Goal: Register for event/course

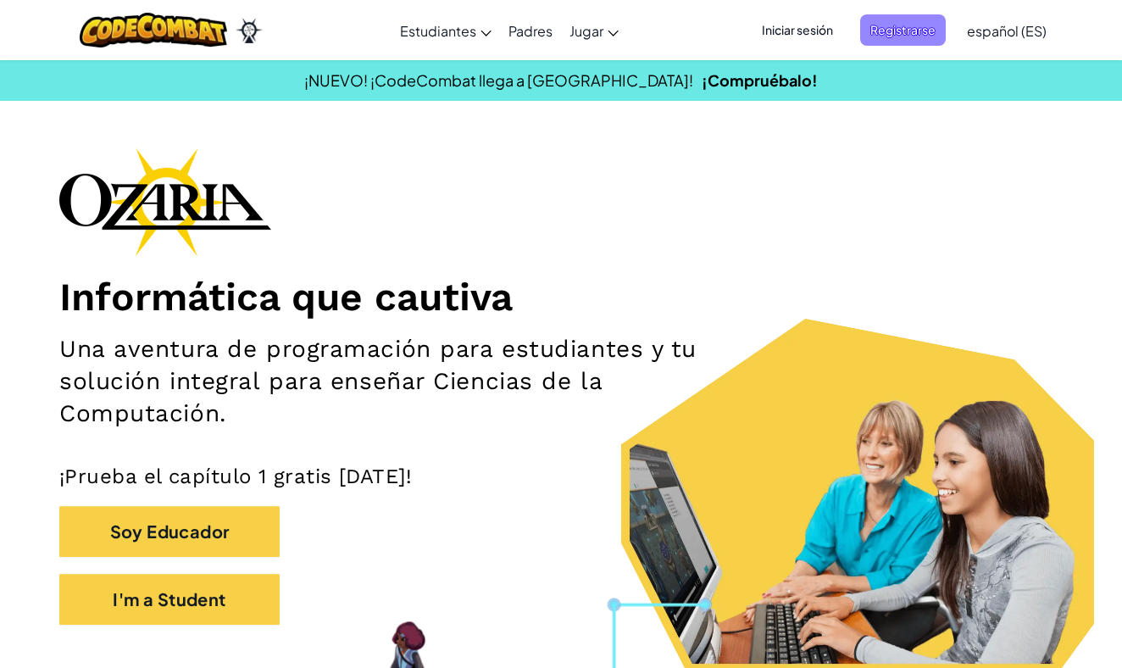
click at [888, 43] on span "Registrarse" at bounding box center [903, 29] width 86 height 31
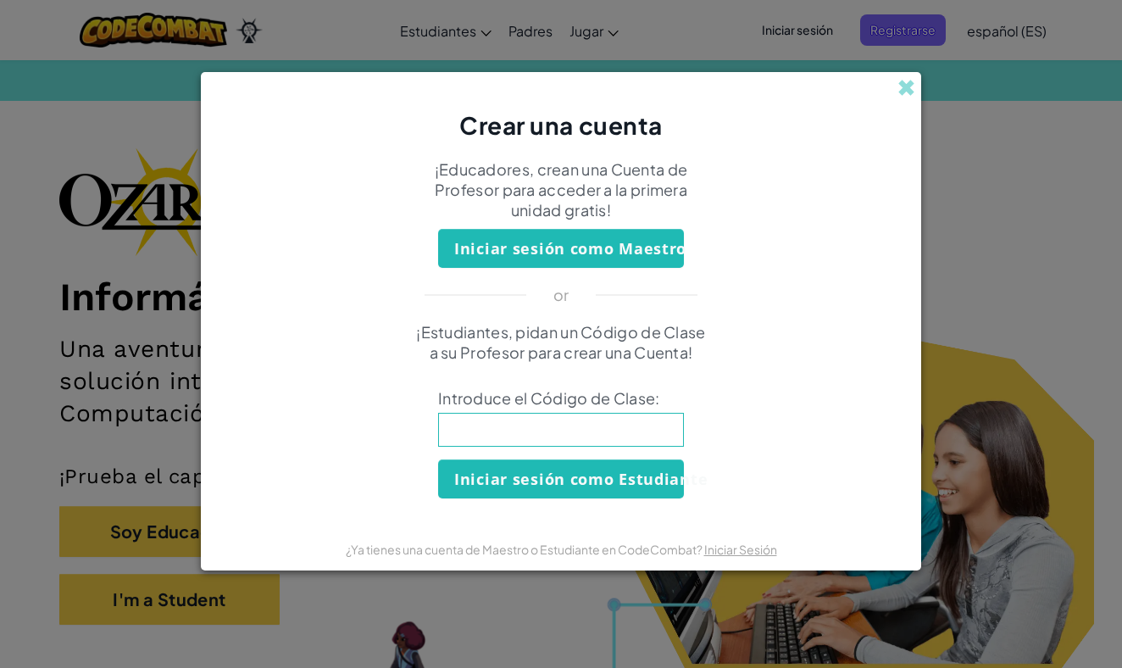
click at [513, 424] on input at bounding box center [561, 430] width 246 height 34
type input "SinkTodsaySouth"
click at [513, 485] on button "Iniciar sesión como Estudiante" at bounding box center [561, 478] width 246 height 39
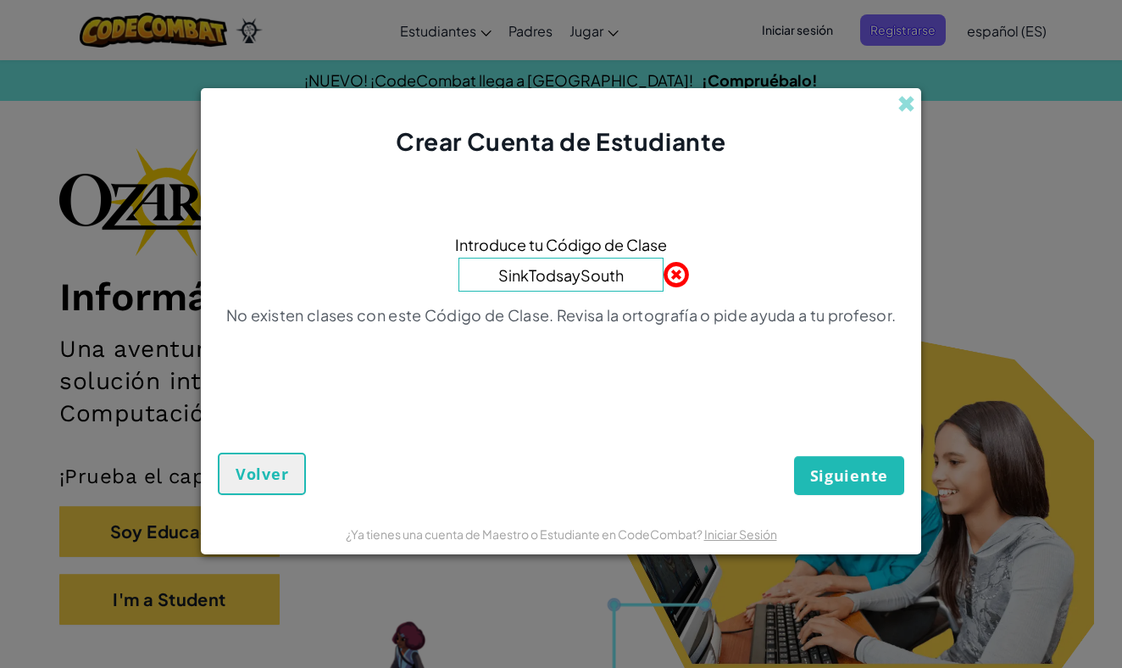
click at [835, 483] on span "Siguiente" at bounding box center [849, 475] width 78 height 20
click at [262, 476] on span "Volver" at bounding box center [262, 473] width 53 height 20
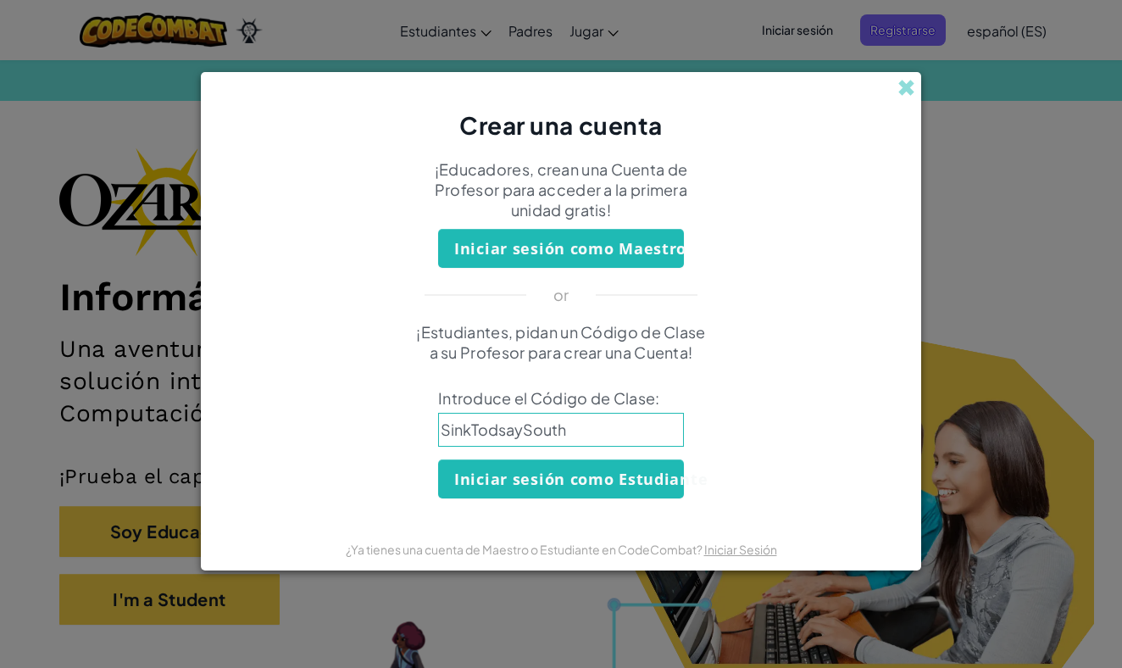
click at [506, 435] on input "SinkTodsaySouth" at bounding box center [561, 430] width 246 height 34
type input "SinkTodaySouth"
click at [479, 483] on button "Iniciar sesión como Estudiante" at bounding box center [561, 478] width 246 height 39
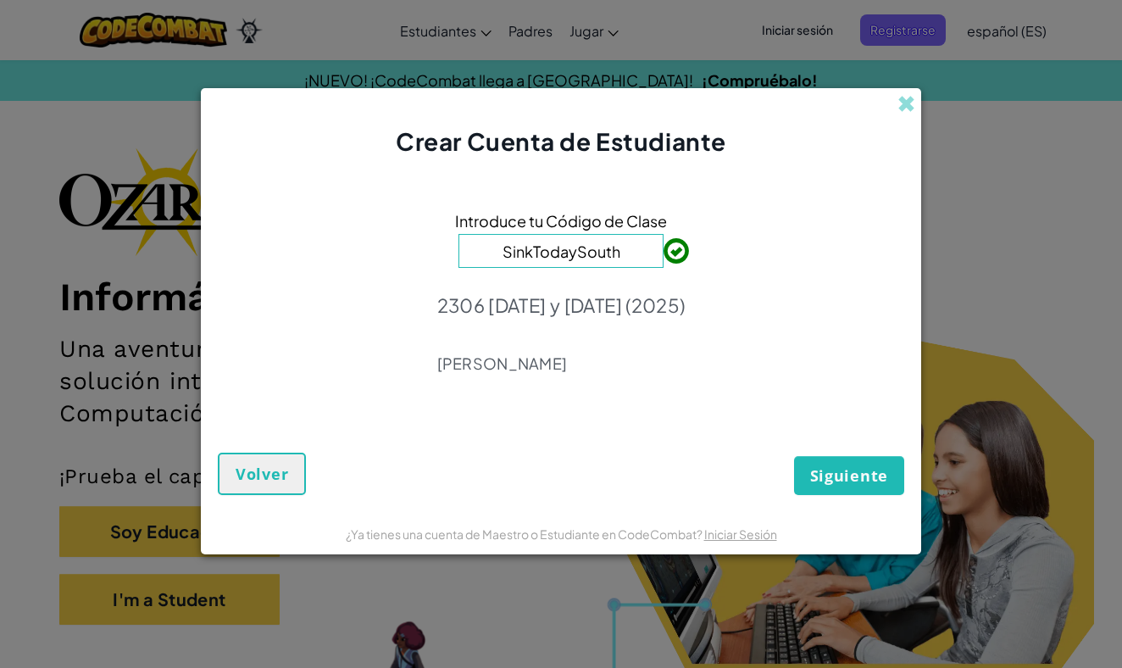
click at [821, 466] on span "Siguiente" at bounding box center [849, 475] width 78 height 20
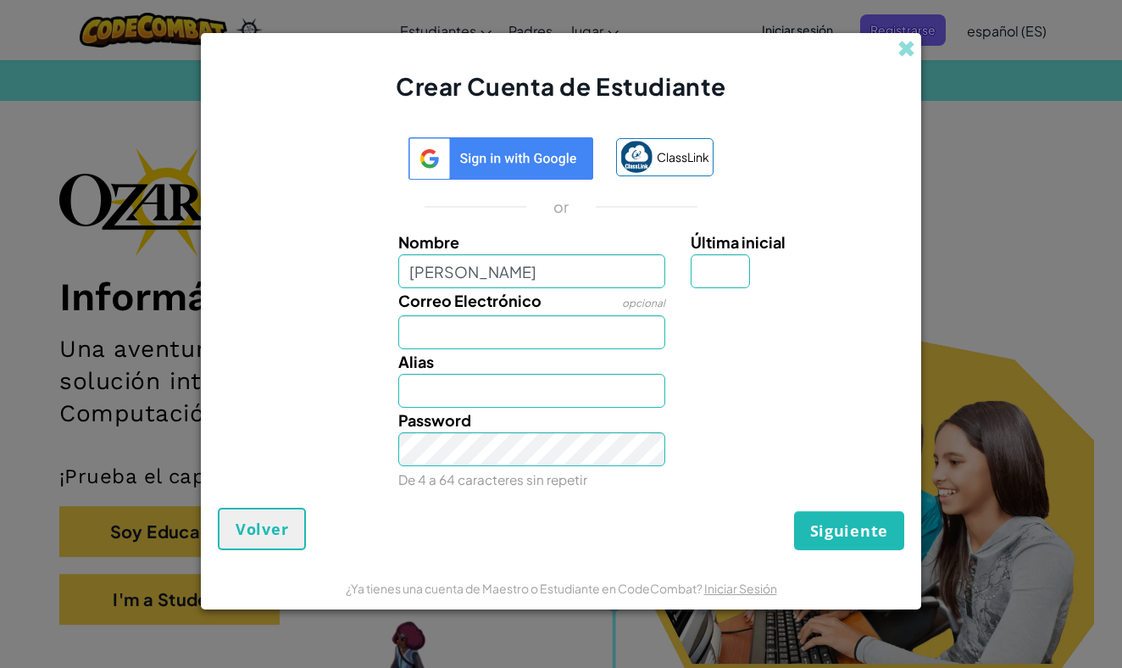
type input "[PERSON_NAME]"
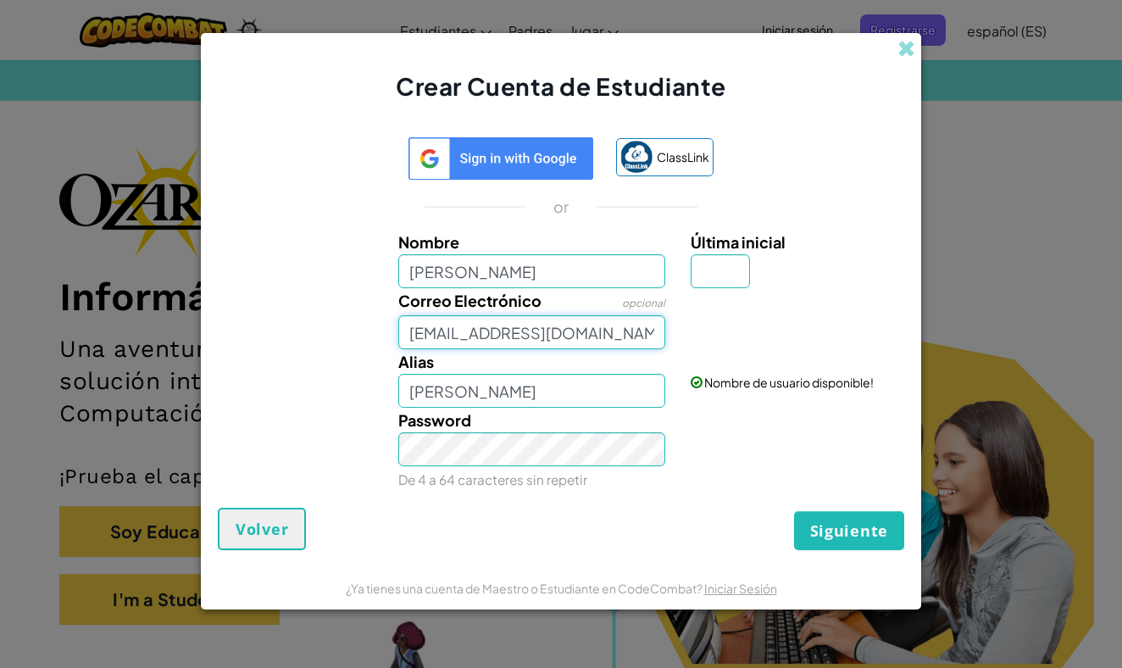
type input "[EMAIL_ADDRESS][DOMAIN_NAME]"
click at [514, 394] on input "[PERSON_NAME]" at bounding box center [532, 391] width 268 height 34
type input "J"
type input "EL [PERSON_NAME]"
click at [711, 277] on input "Última inicial" at bounding box center [719, 271] width 59 height 34
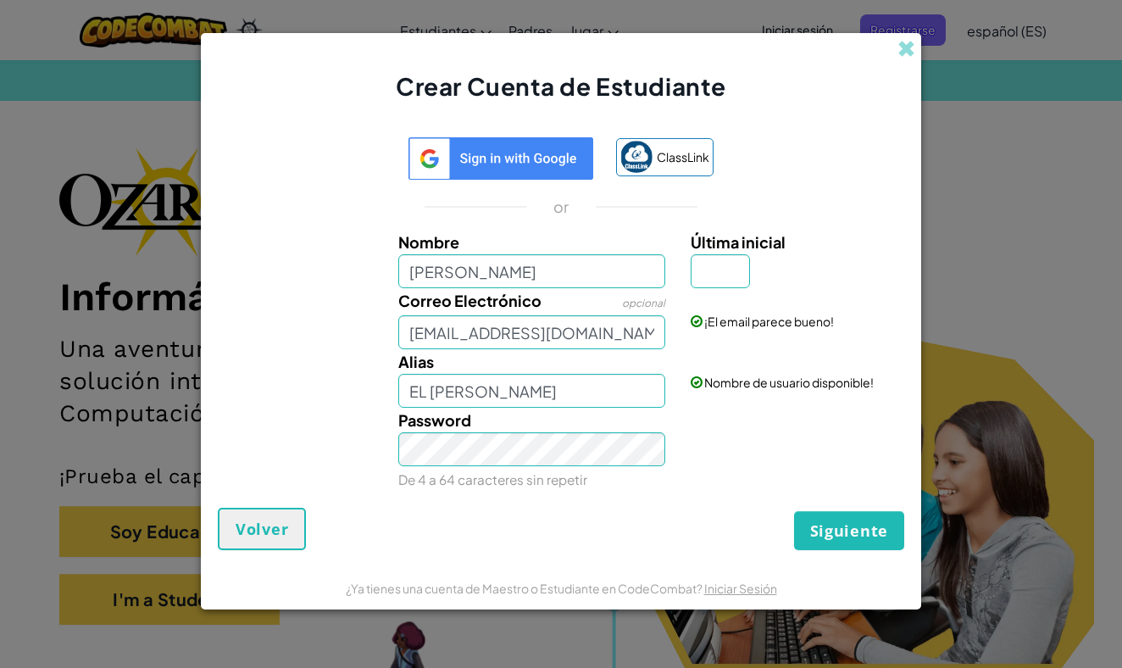
click at [843, 526] on span "Siguiente" at bounding box center [849, 530] width 78 height 20
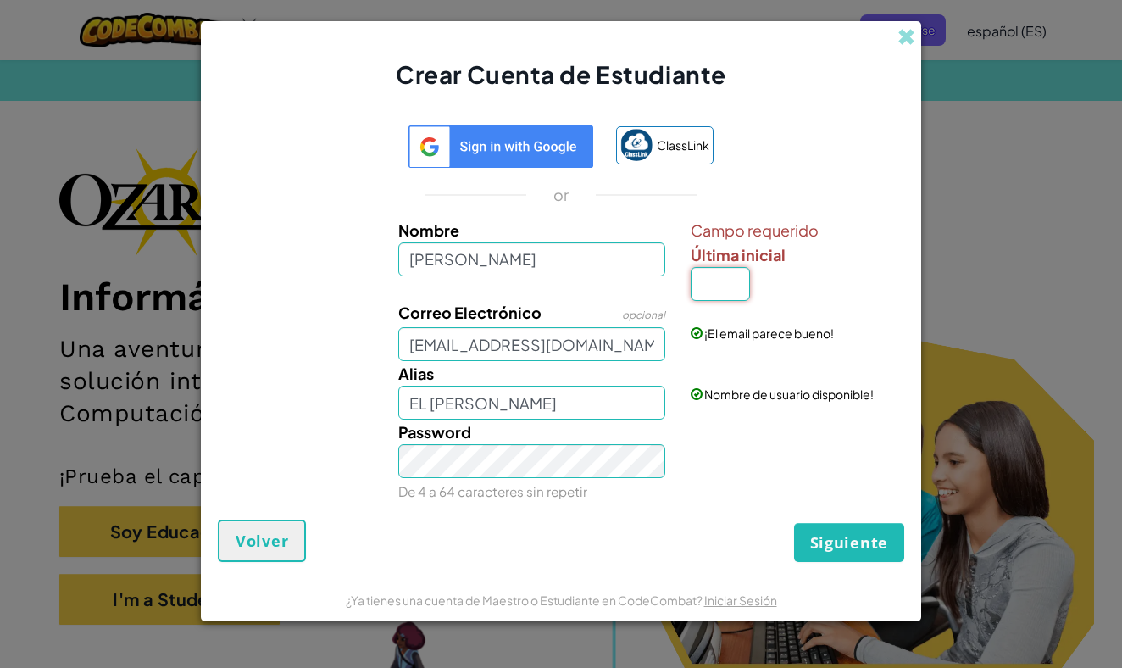
click at [723, 282] on input "Última inicial" at bounding box center [719, 284] width 59 height 34
type input "J"
type input "[PERSON_NAME]"
click at [854, 557] on button "Siguiente" at bounding box center [849, 542] width 110 height 39
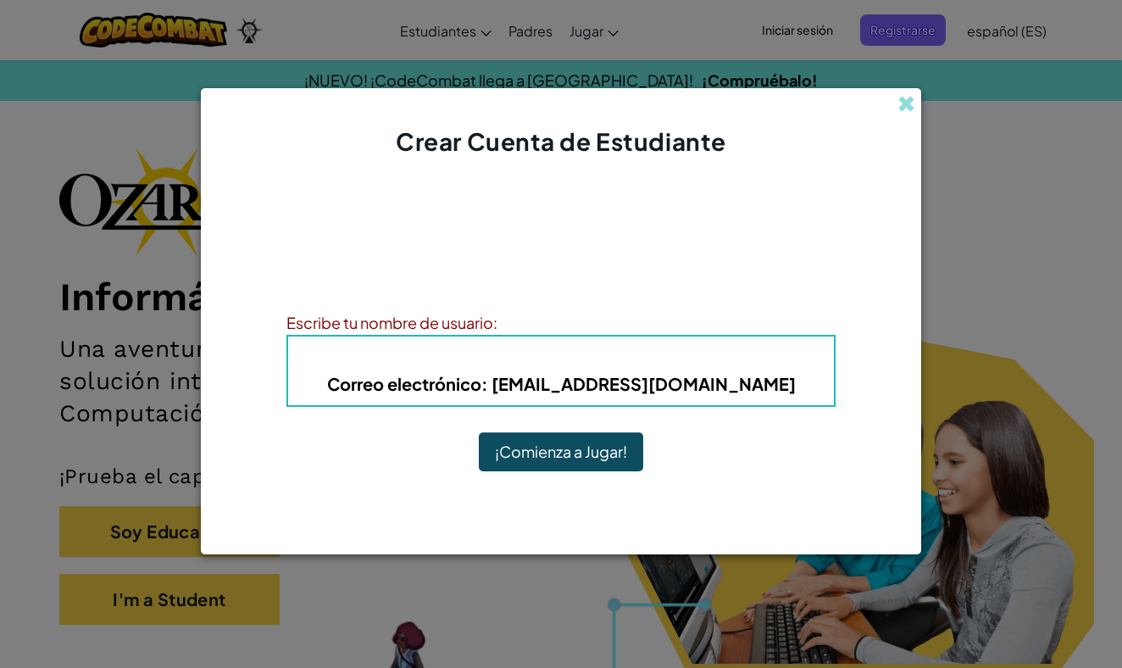
click at [544, 457] on button "¡Comienza a Jugar!" at bounding box center [561, 451] width 164 height 39
